Goal: Information Seeking & Learning: Find specific fact

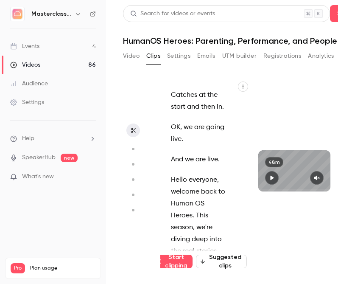
scroll to position [0, 48]
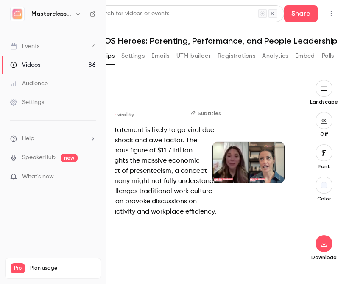
type input "****"
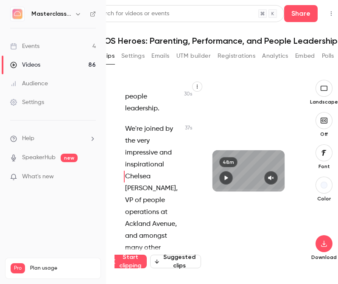
scroll to position [402, 0]
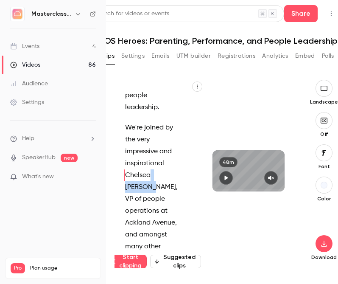
drag, startPoint x: 122, startPoint y: 173, endPoint x: 151, endPoint y: 187, distance: 32.4
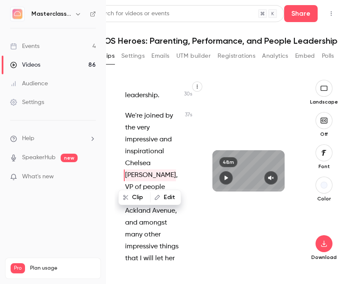
scroll to position [414, 0]
click at [133, 181] on span "VP" at bounding box center [129, 187] width 8 height 12
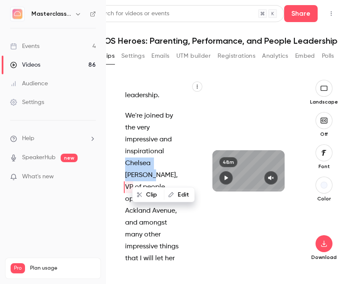
drag, startPoint x: 124, startPoint y: 159, endPoint x: 152, endPoint y: 174, distance: 31.5
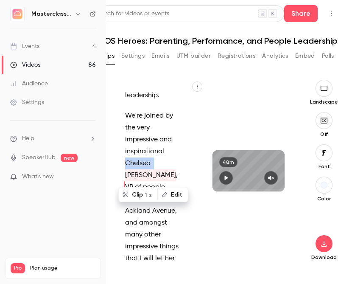
scroll to position [402, 0]
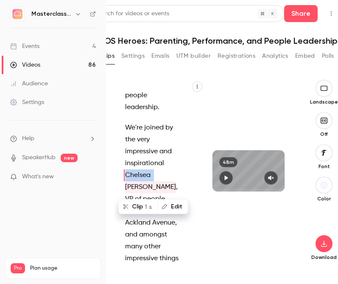
copy p "Chelsea"
click at [42, 81] on div "Audience" at bounding box center [29, 83] width 38 height 8
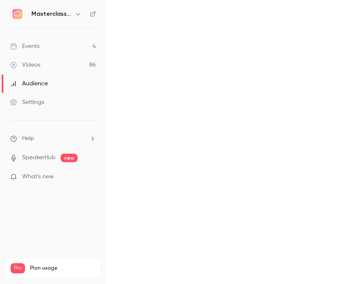
click at [42, 63] on link "Videos 86" at bounding box center [53, 65] width 106 height 19
